Goal: Transaction & Acquisition: Purchase product/service

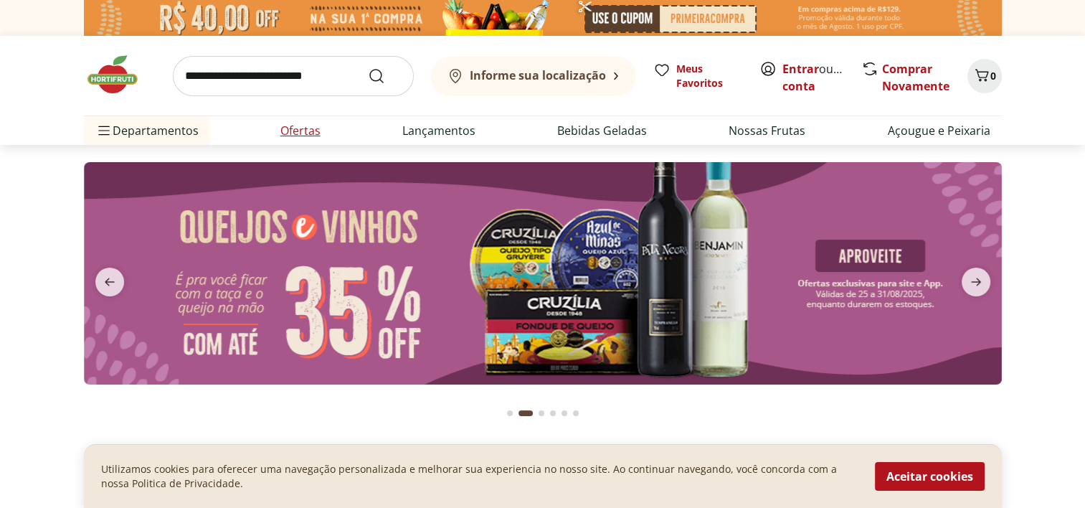
click at [330, 135] on li "Ofertas" at bounding box center [300, 130] width 63 height 29
click at [303, 130] on link "Ofertas" at bounding box center [300, 130] width 40 height 17
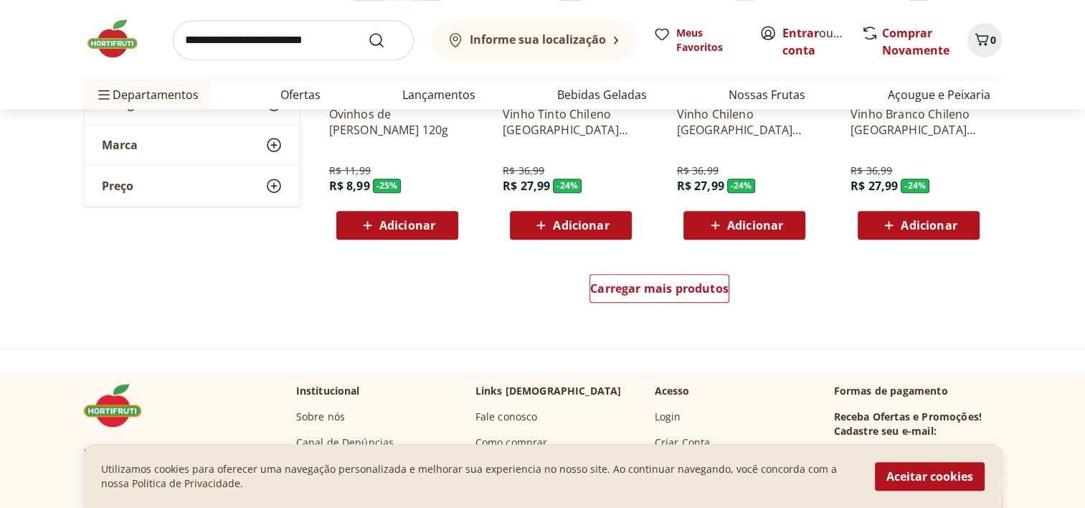
scroll to position [956, 0]
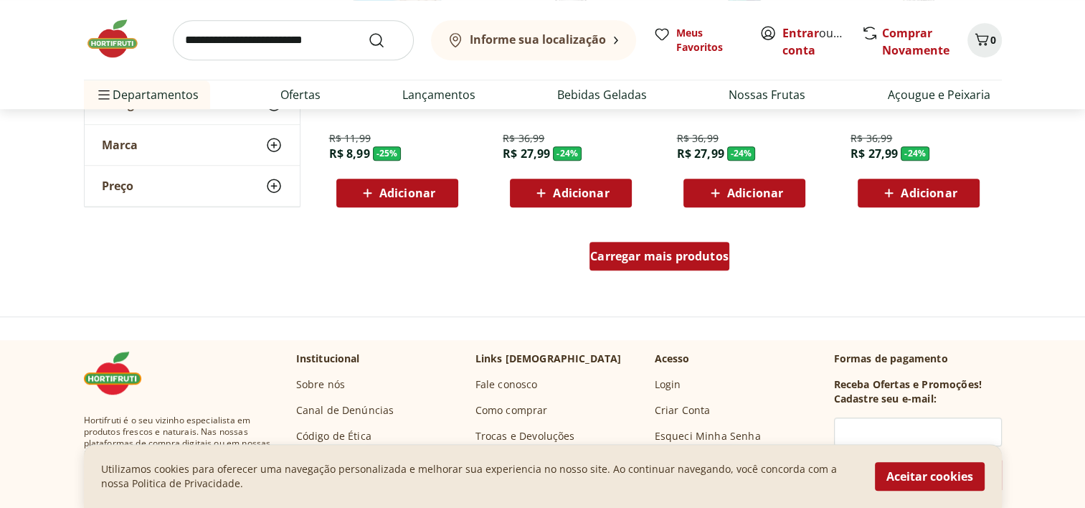
click at [635, 262] on span "Carregar mais produtos" at bounding box center [659, 255] width 138 height 11
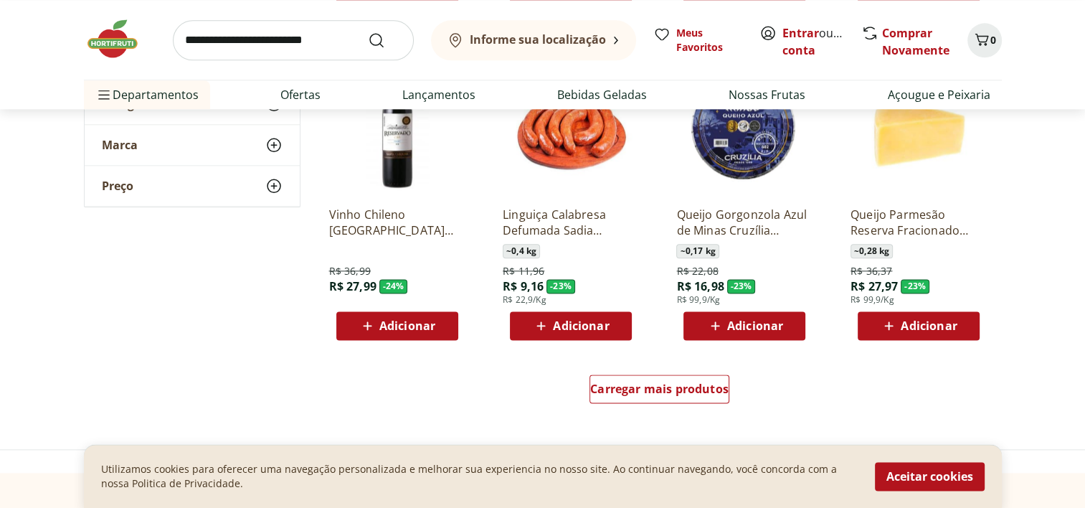
scroll to position [1721, 0]
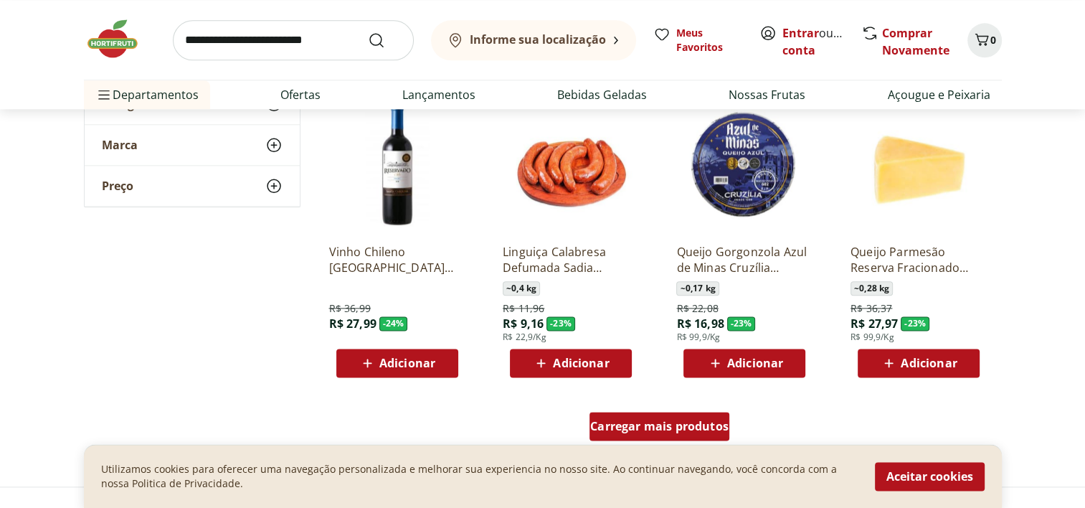
click at [611, 424] on span "Carregar mais produtos" at bounding box center [659, 425] width 138 height 11
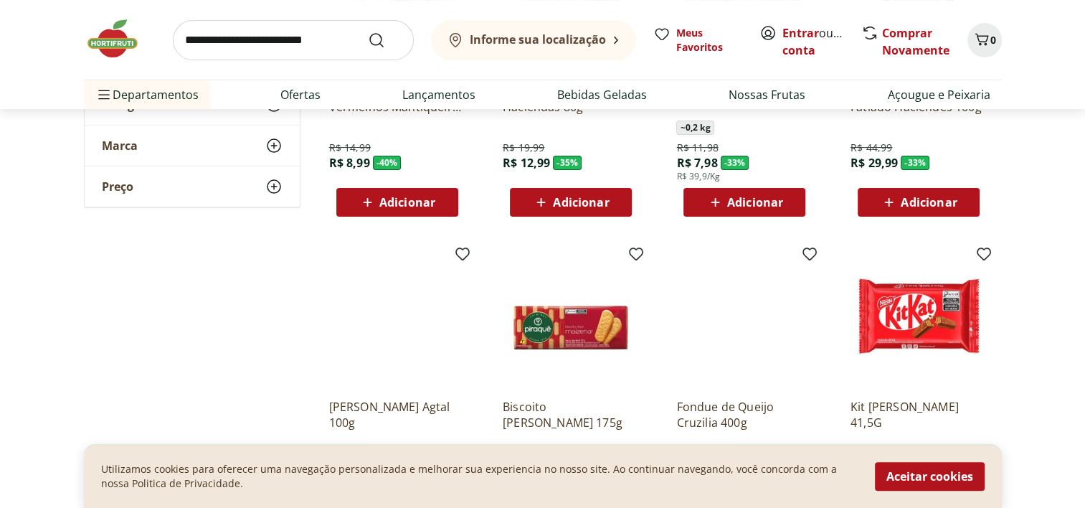
scroll to position [0, 0]
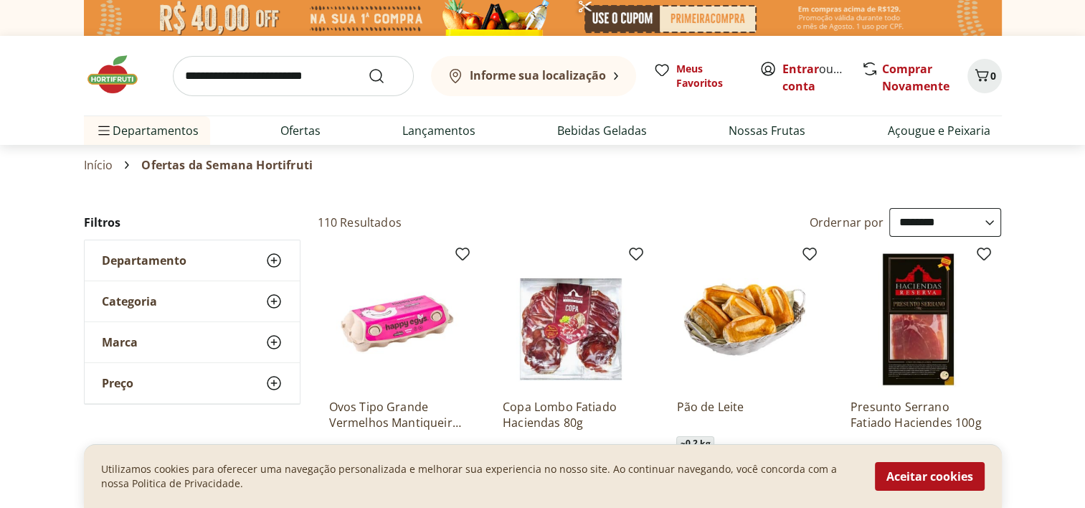
click at [915, 227] on select "**********" at bounding box center [945, 222] width 112 height 29
click at [889, 208] on select "**********" at bounding box center [945, 222] width 112 height 29
select select "*********"
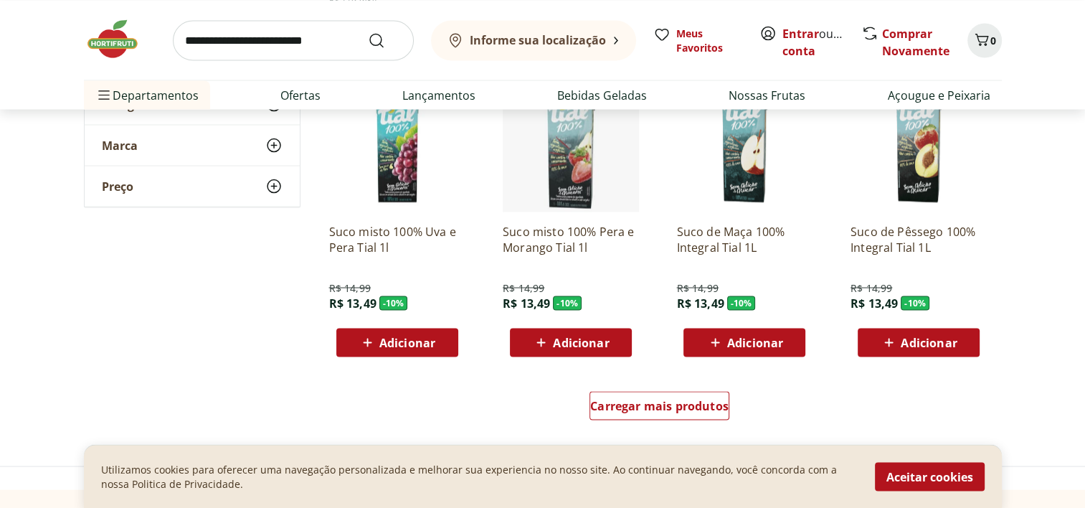
scroll to position [2868, 0]
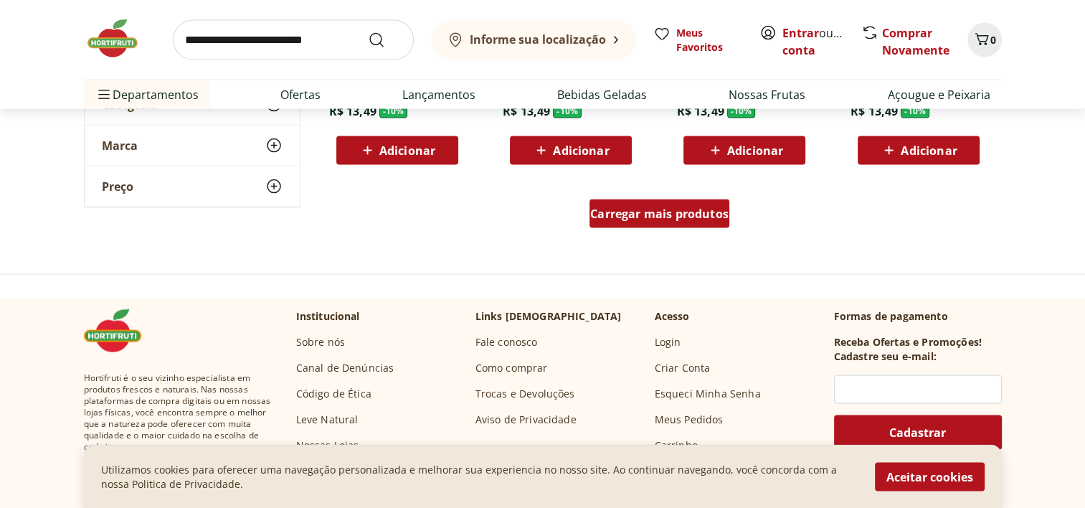
click at [706, 224] on div "Carregar mais produtos" at bounding box center [659, 213] width 140 height 29
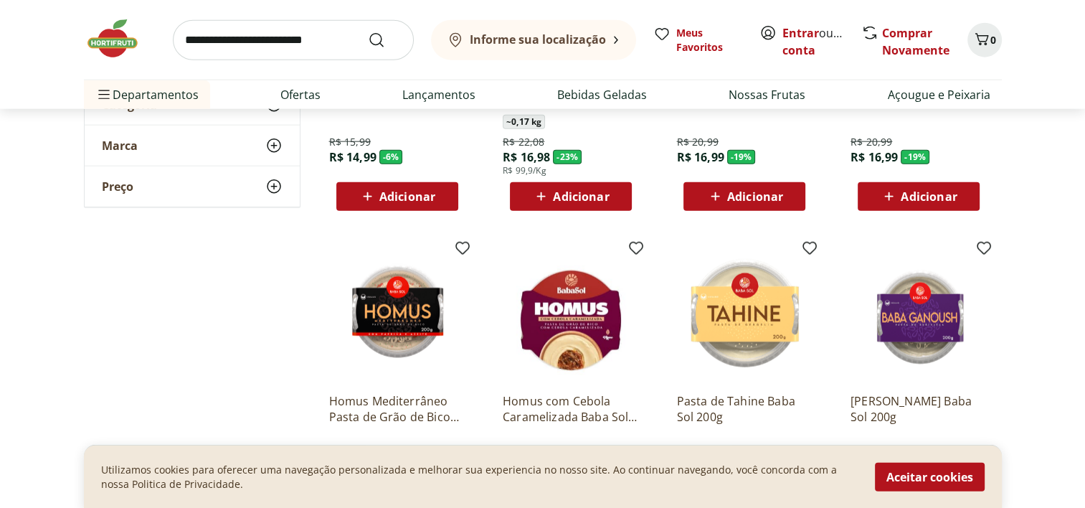
scroll to position [3633, 0]
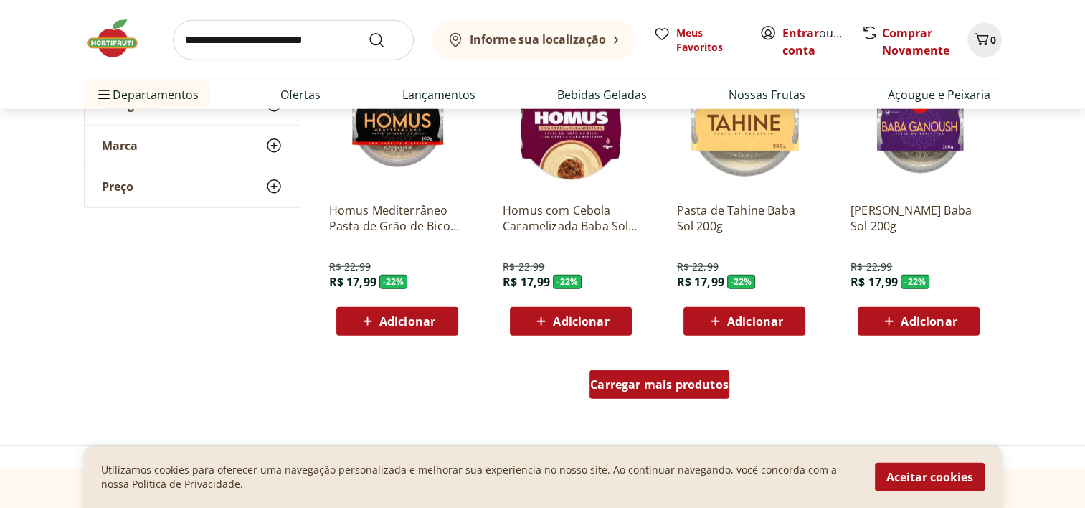
click at [713, 389] on span "Carregar mais produtos" at bounding box center [659, 384] width 138 height 11
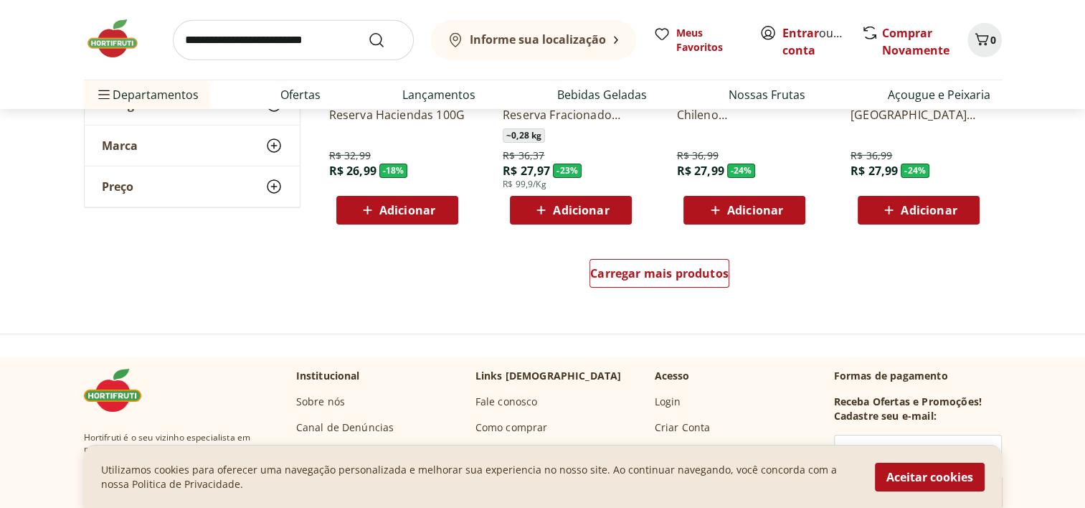
scroll to position [4780, 0]
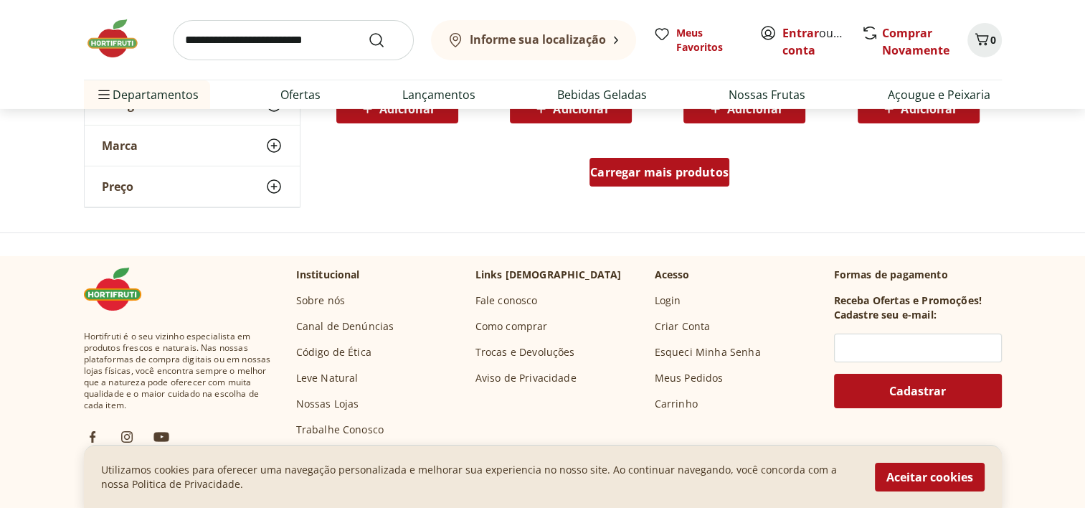
click at [698, 174] on span "Carregar mais produtos" at bounding box center [659, 171] width 138 height 11
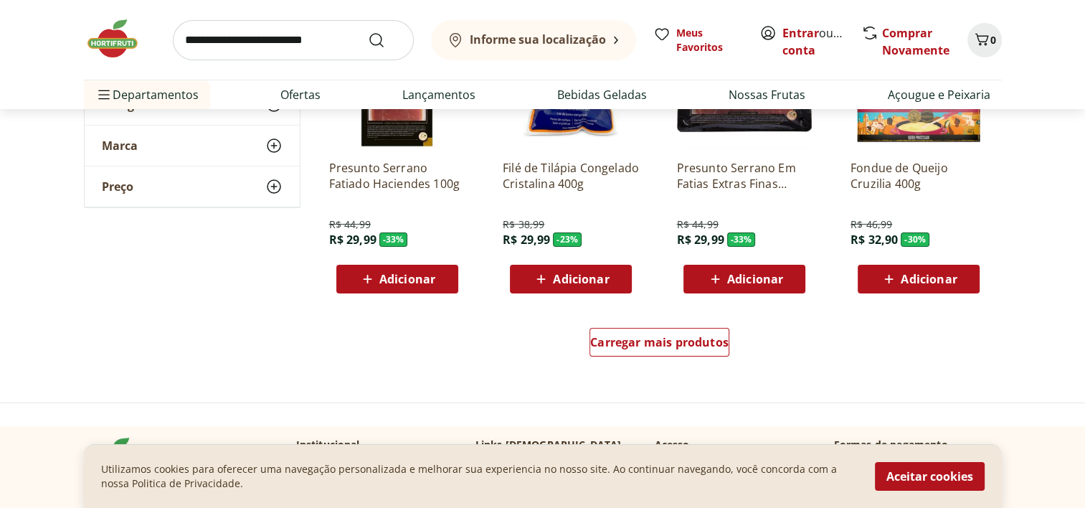
scroll to position [5736, 0]
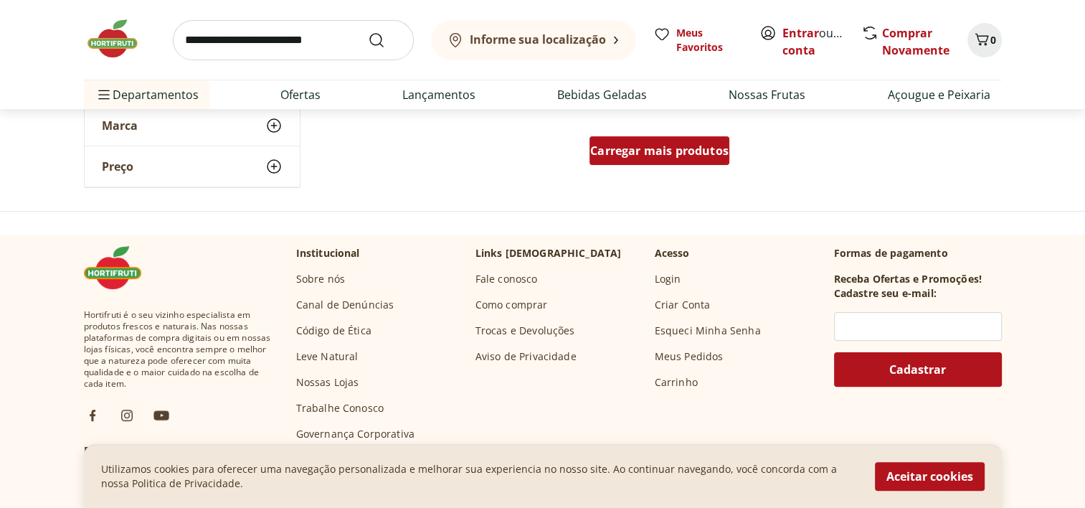
click at [706, 158] on div "Carregar mais produtos" at bounding box center [659, 150] width 140 height 29
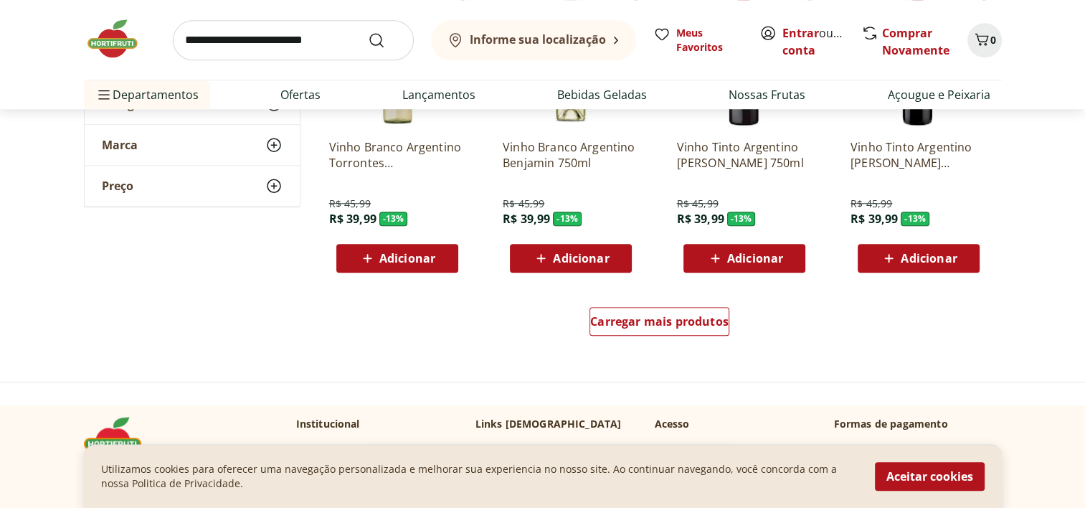
scroll to position [6310, 0]
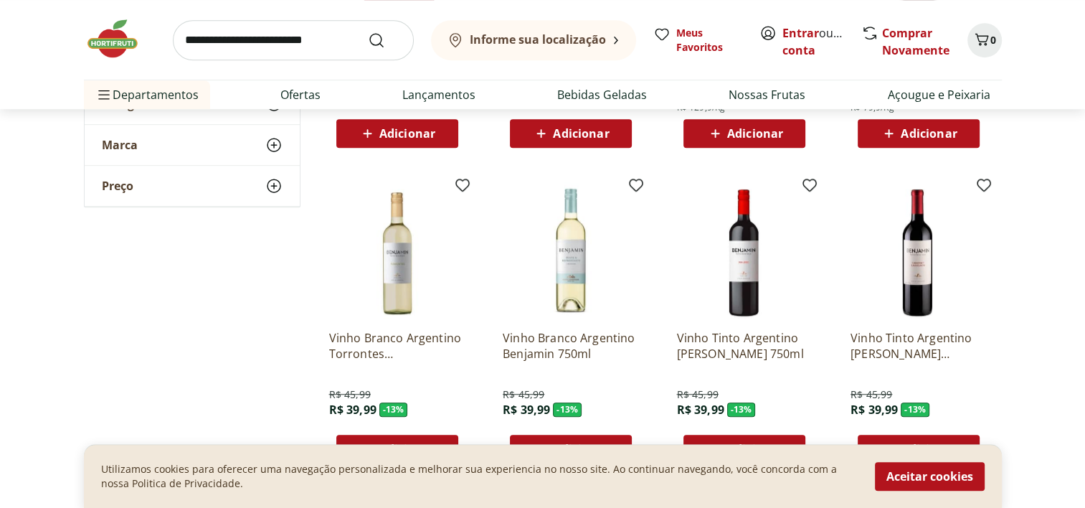
click at [287, 41] on input "search" at bounding box center [293, 40] width 241 height 40
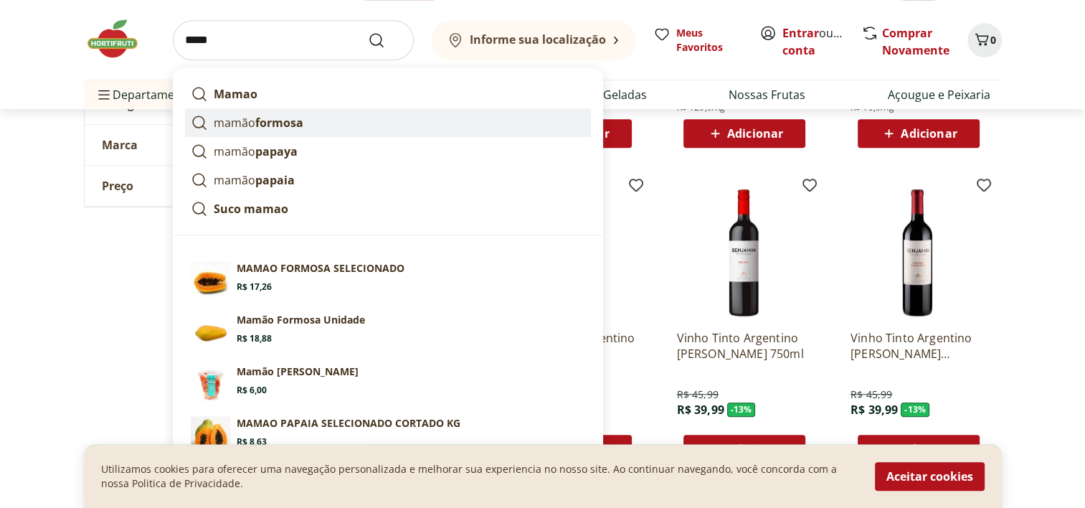
scroll to position [6501, 0]
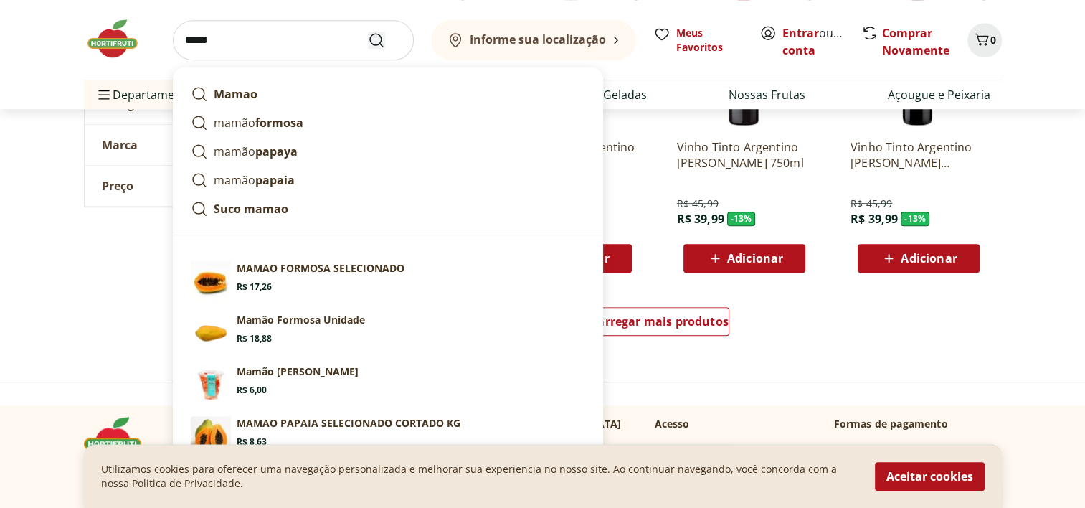
type input "*****"
click at [376, 37] on icon "Submit Search" at bounding box center [376, 40] width 17 height 17
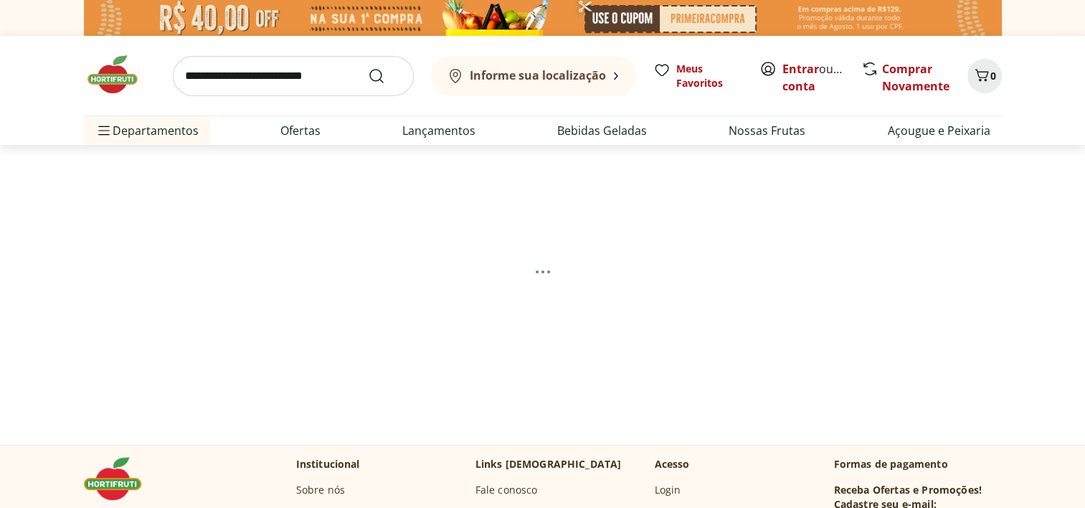
select select "**********"
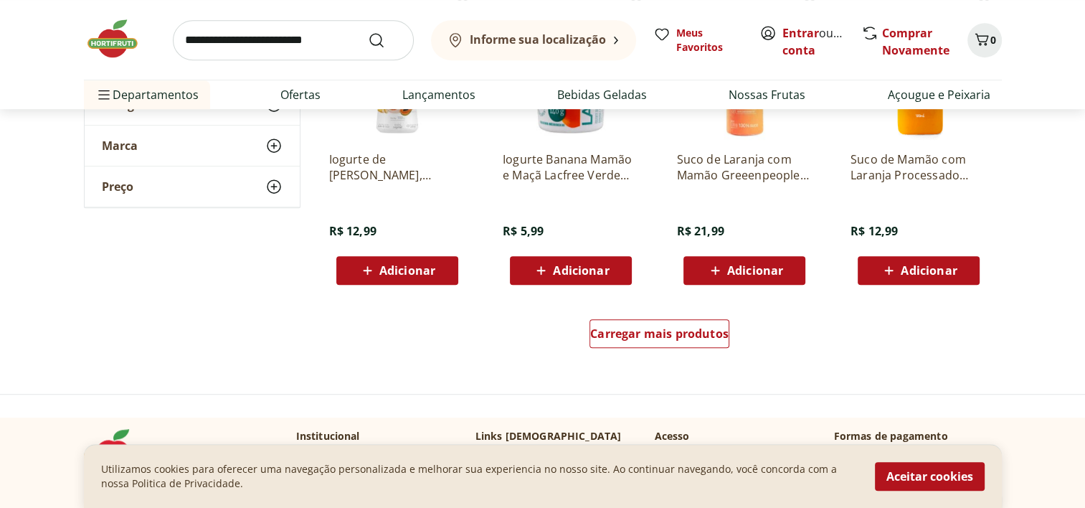
scroll to position [956, 0]
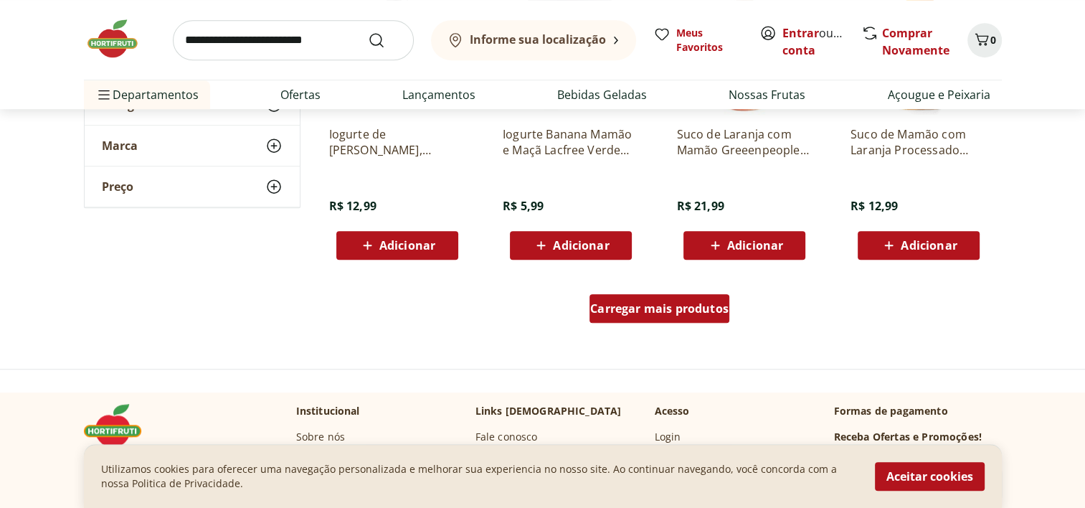
click at [652, 308] on span "Carregar mais produtos" at bounding box center [659, 308] width 138 height 11
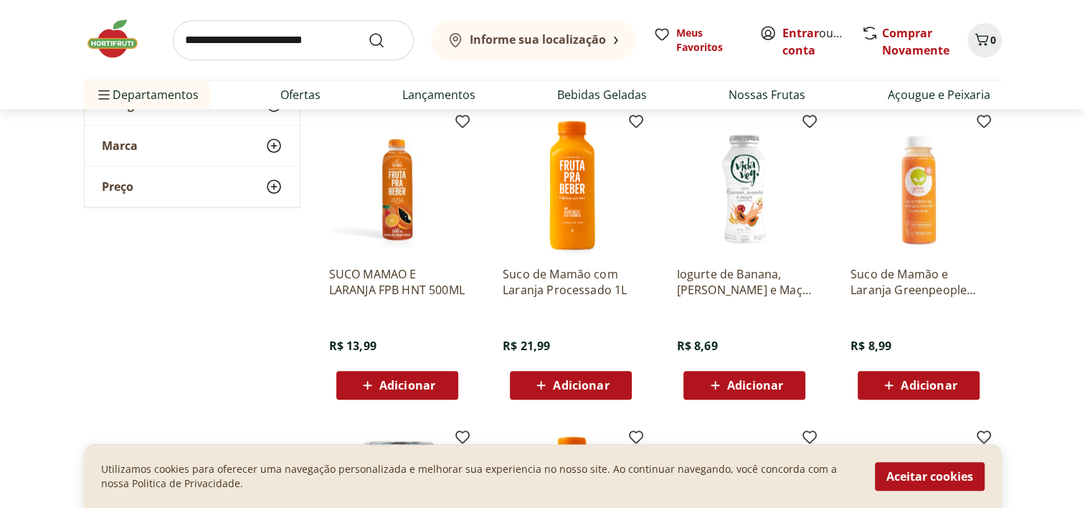
scroll to position [1147, 0]
